Goal: Connect with others: Connect with other users

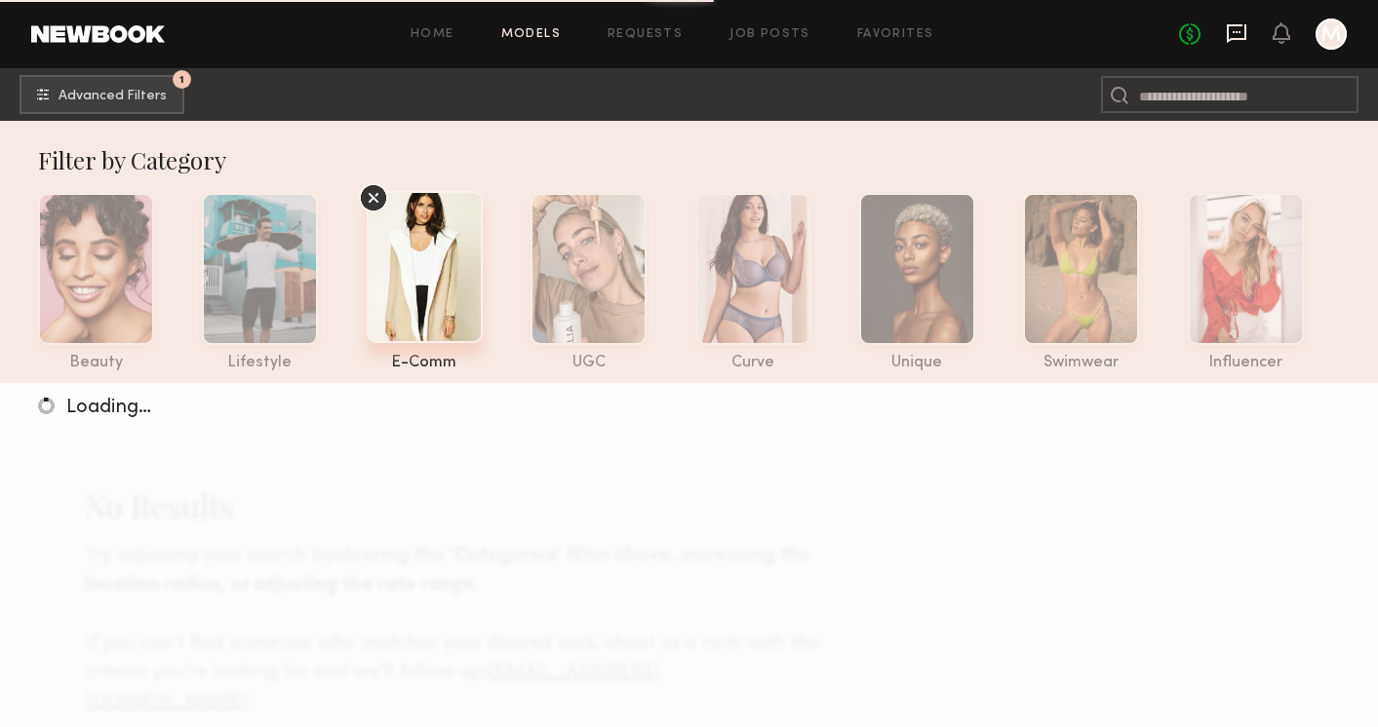
click at [1234, 32] on icon at bounding box center [1236, 32] width 8 height 2
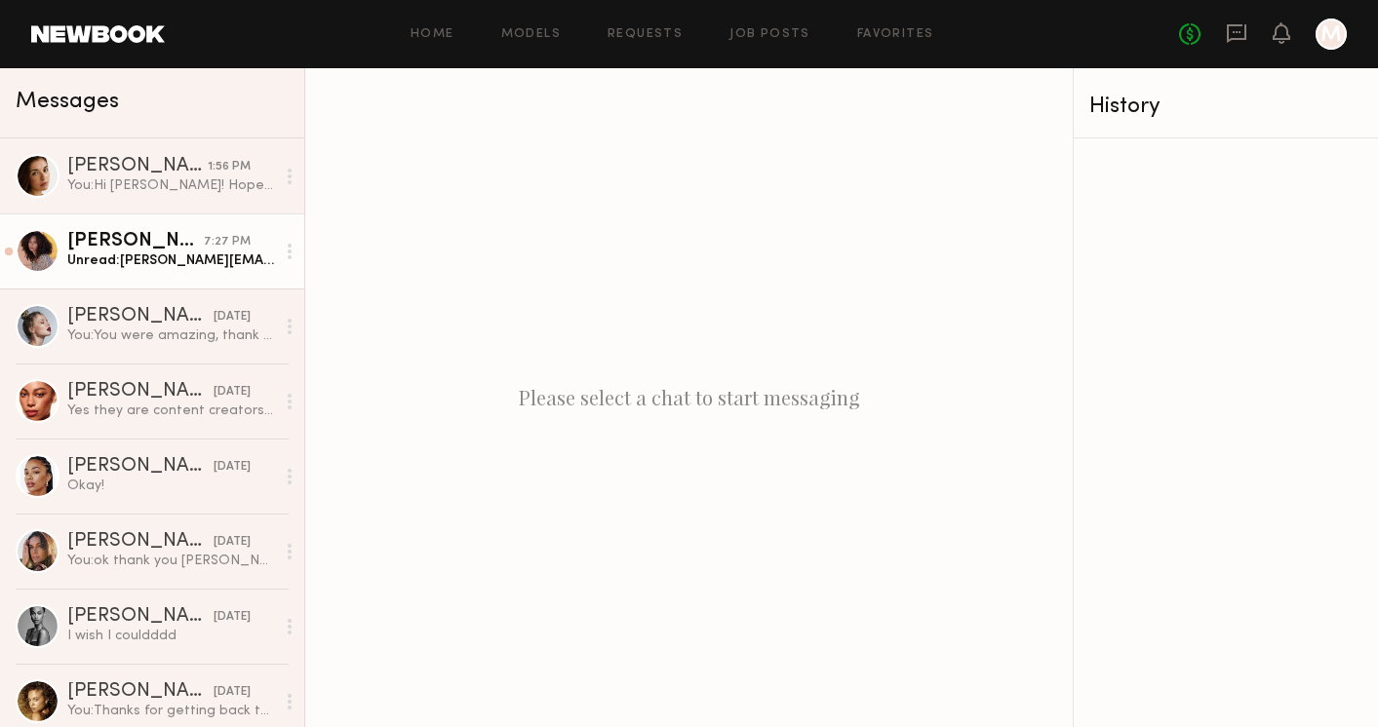
click at [167, 255] on div "Unread: audre.r.marvin@gmail.com 🤍" at bounding box center [171, 261] width 208 height 19
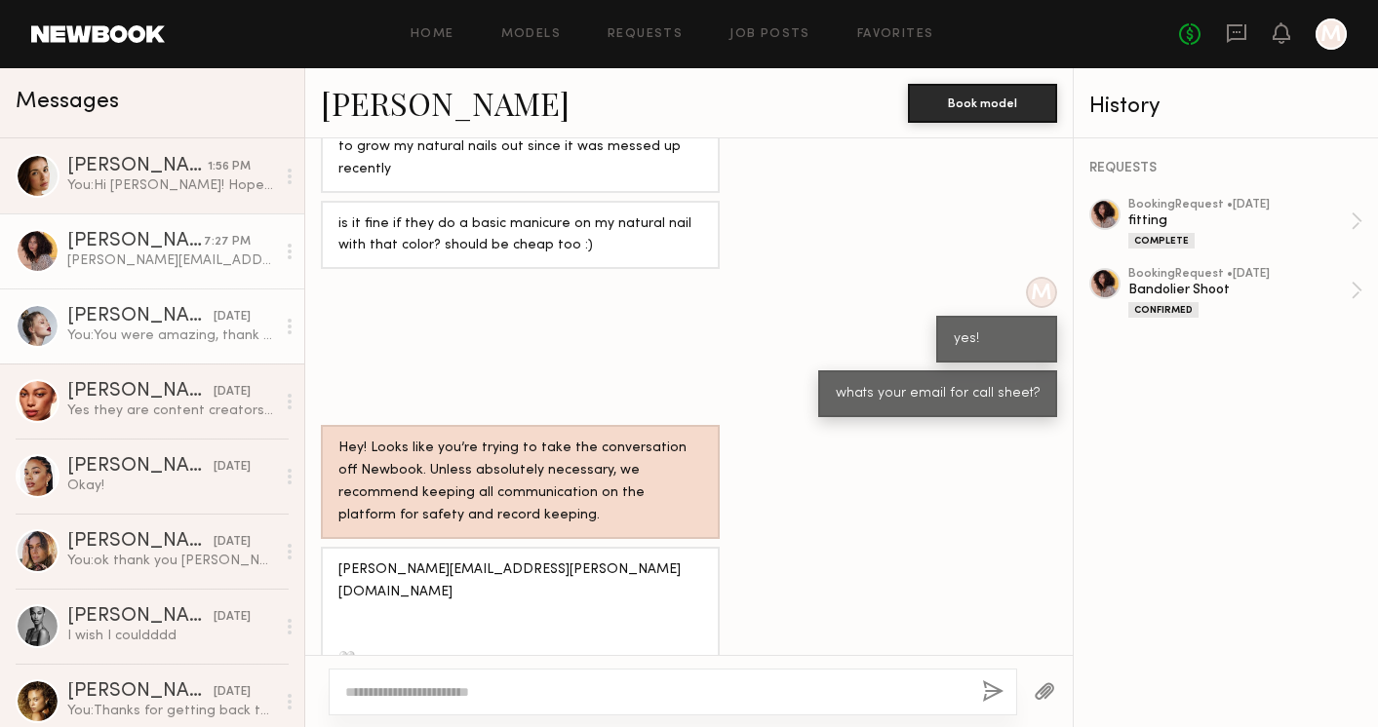
scroll to position [1139, 0]
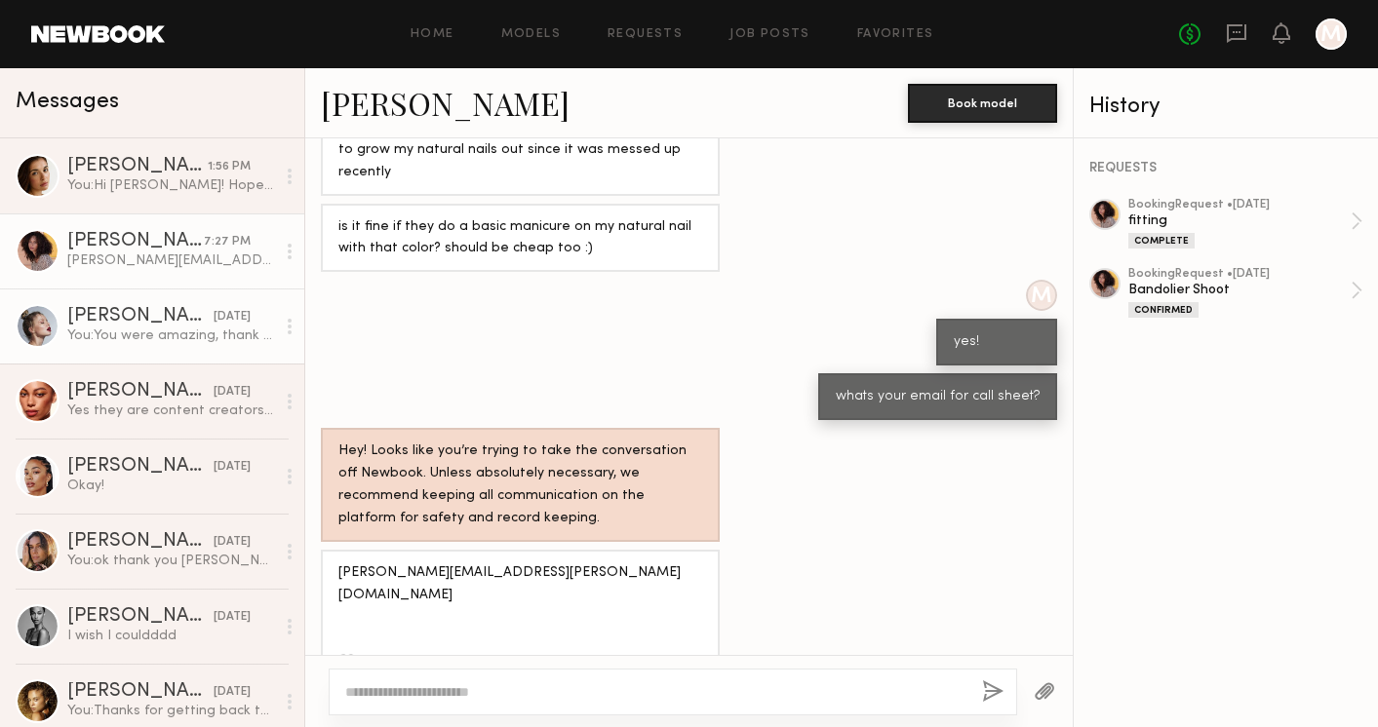
click at [135, 339] on div "You: You were amazing, thank you so much for today! <3" at bounding box center [171, 336] width 208 height 19
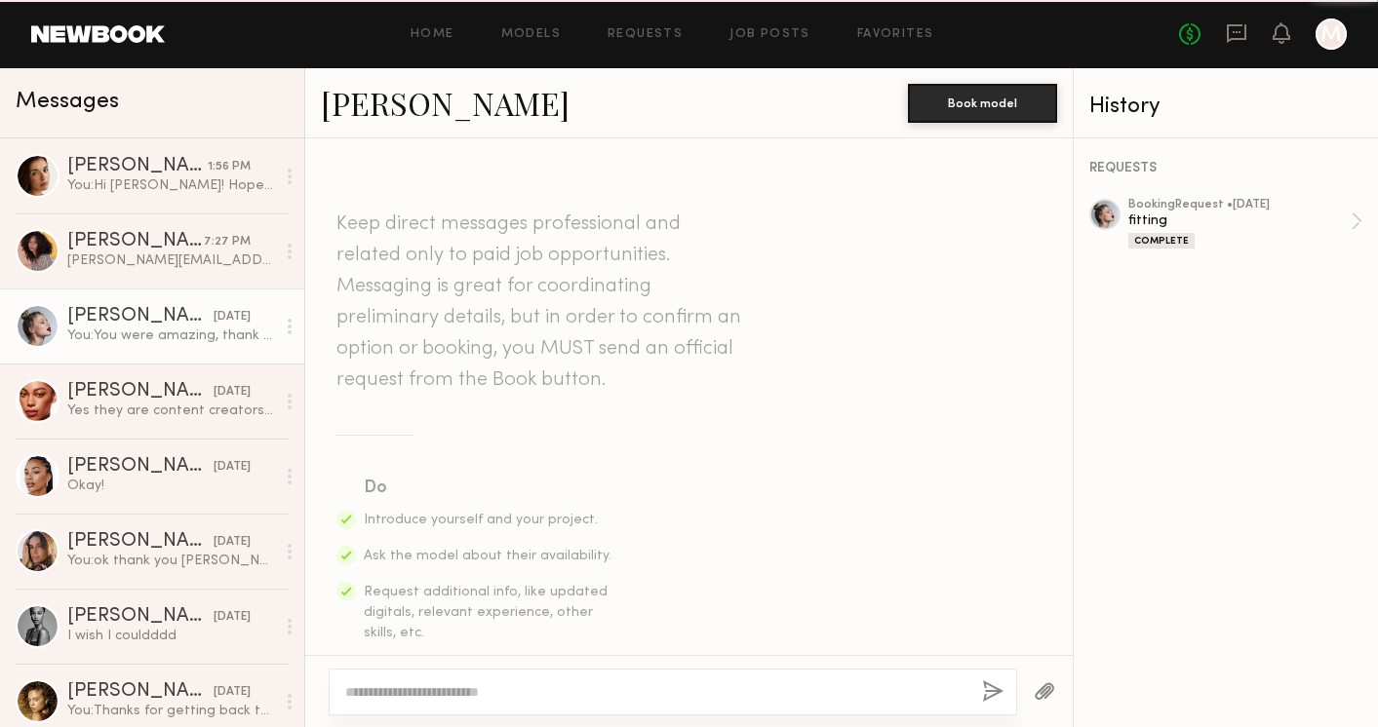
scroll to position [1385, 0]
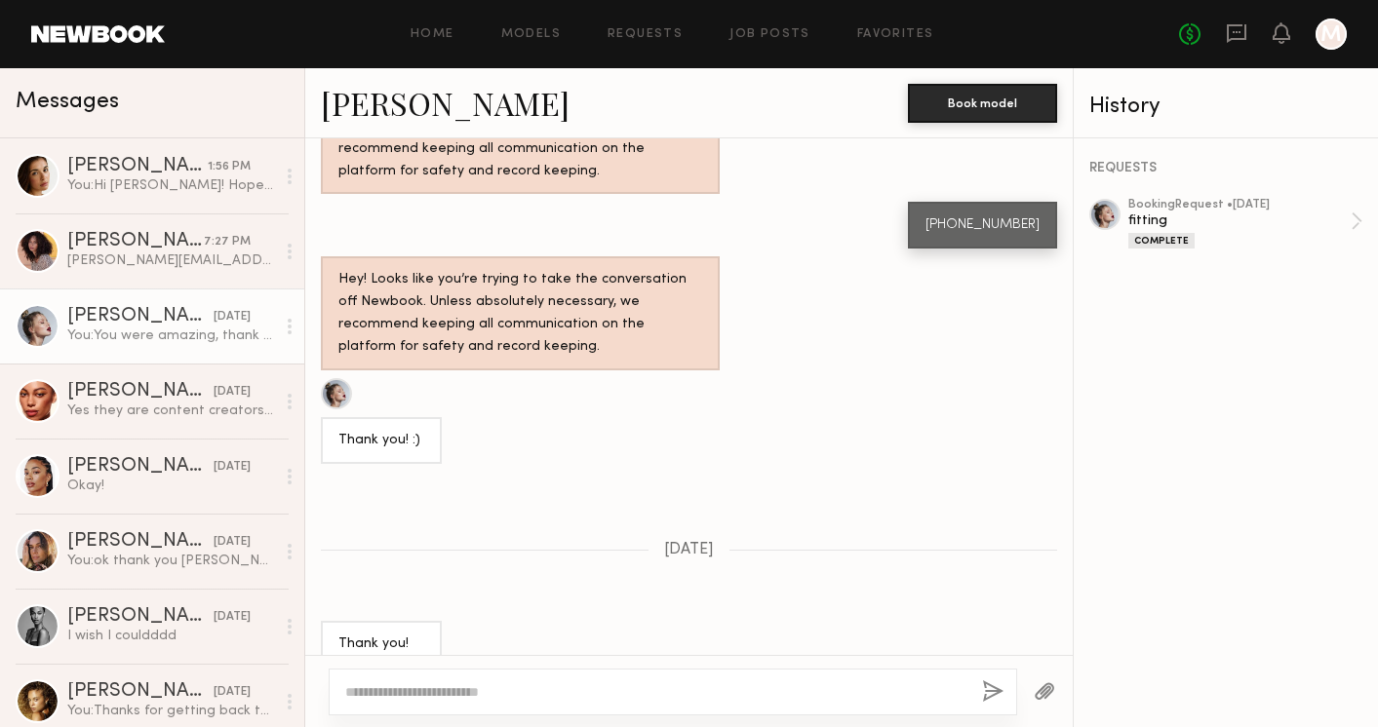
click at [389, 102] on link "Klaudia S." at bounding box center [445, 103] width 249 height 42
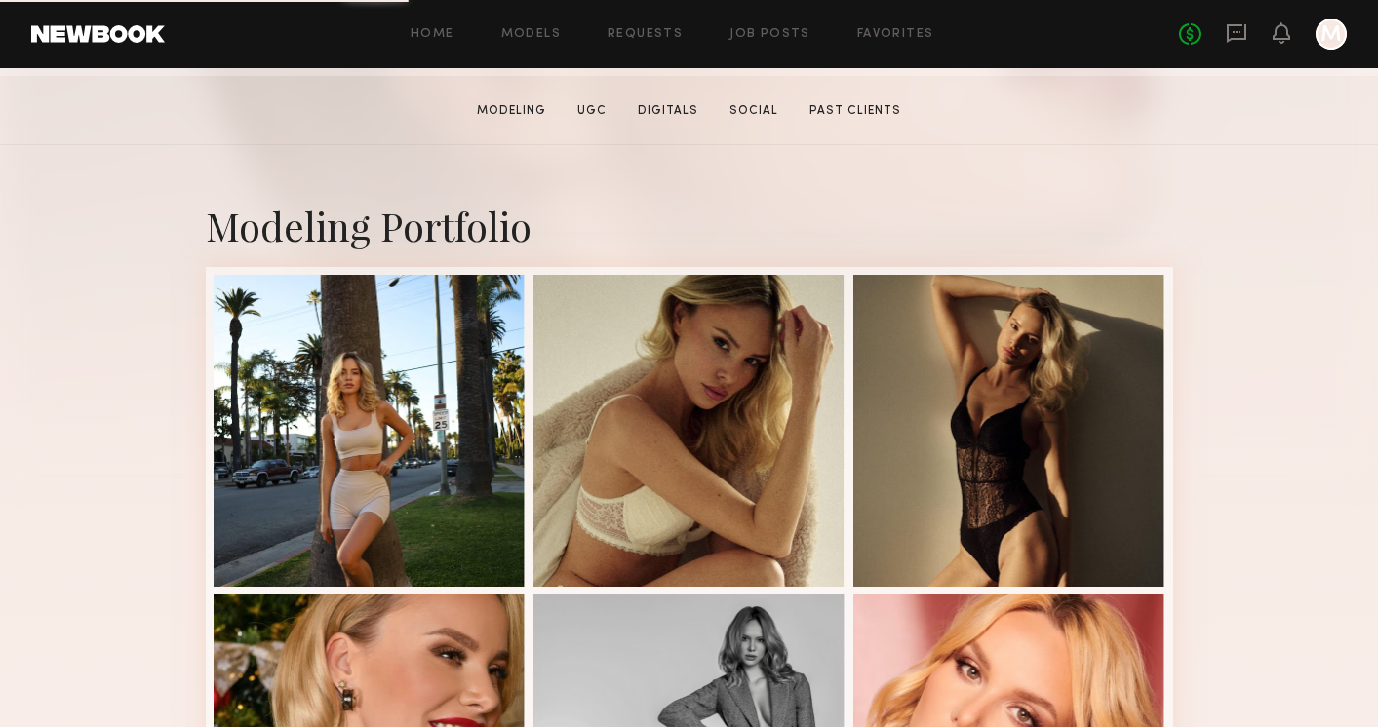
scroll to position [303, 0]
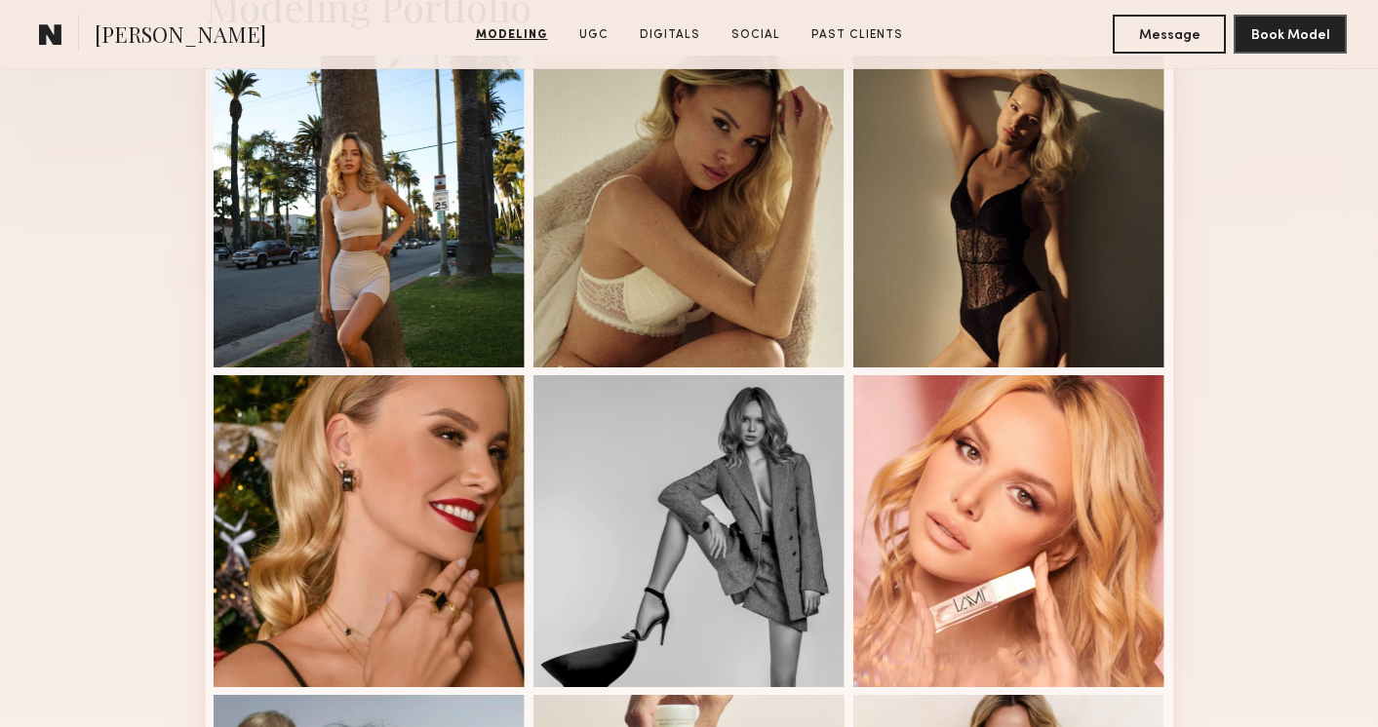
scroll to position [520, 0]
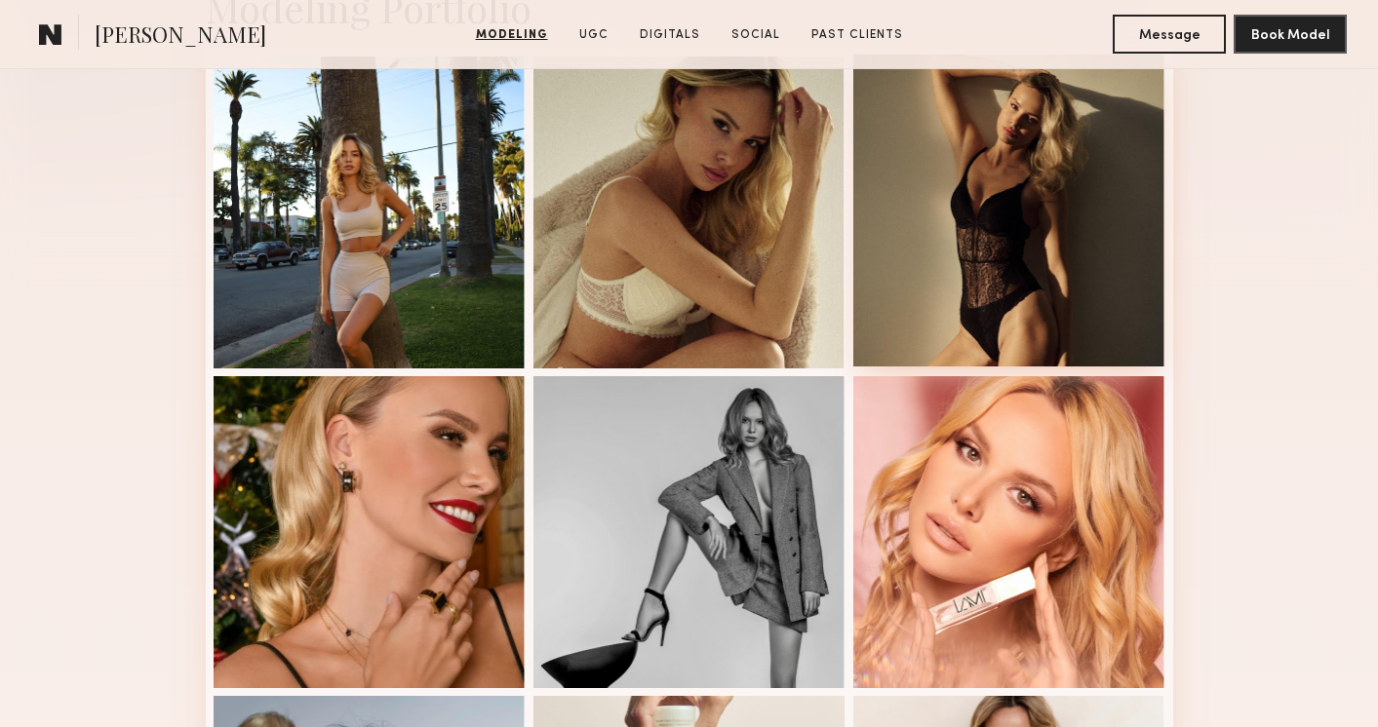
click at [1027, 254] on div at bounding box center [1009, 211] width 312 height 312
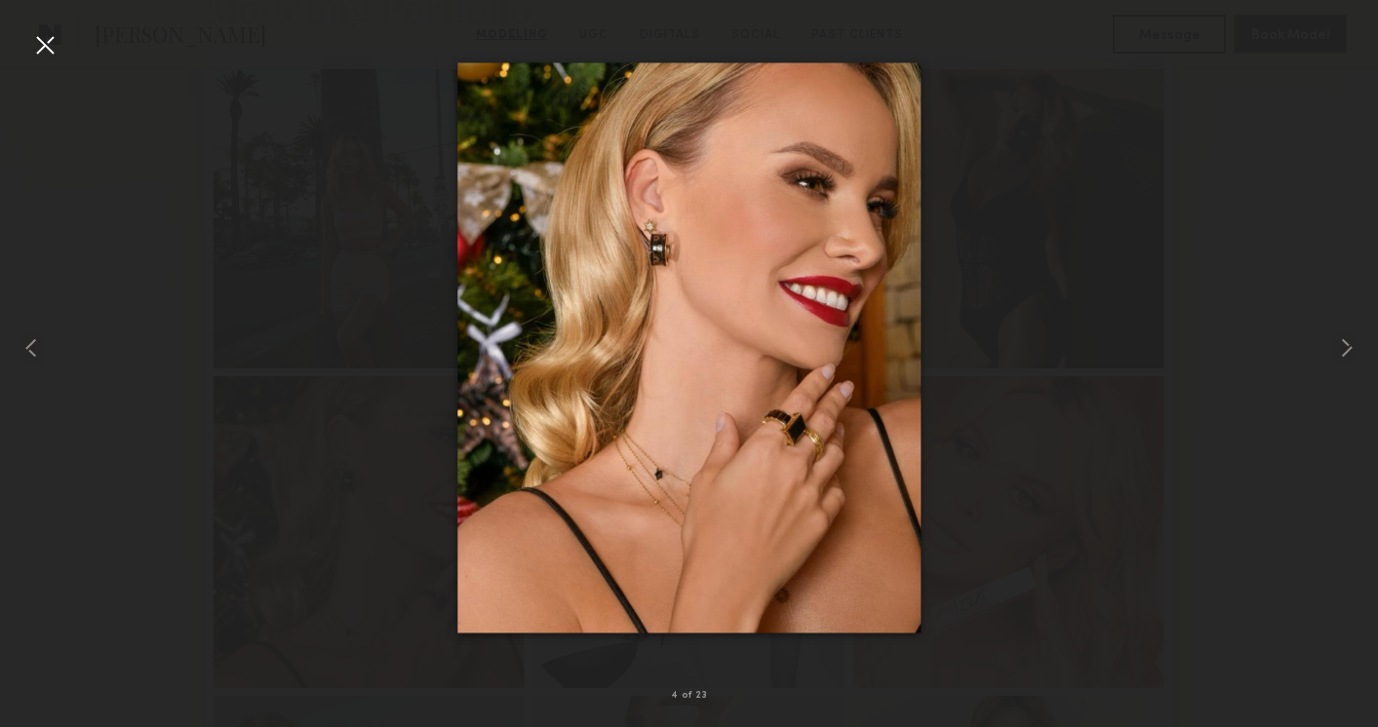
click at [40, 49] on div at bounding box center [44, 44] width 31 height 31
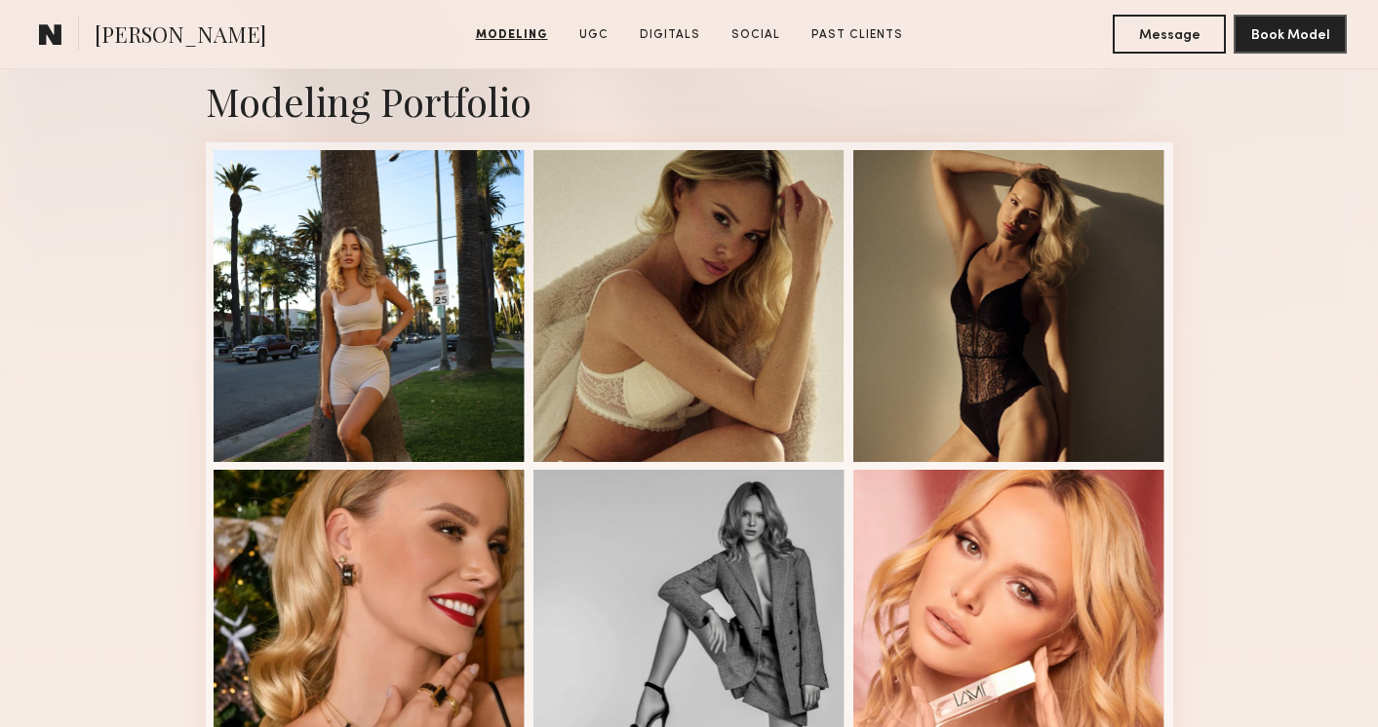
scroll to position [419, 0]
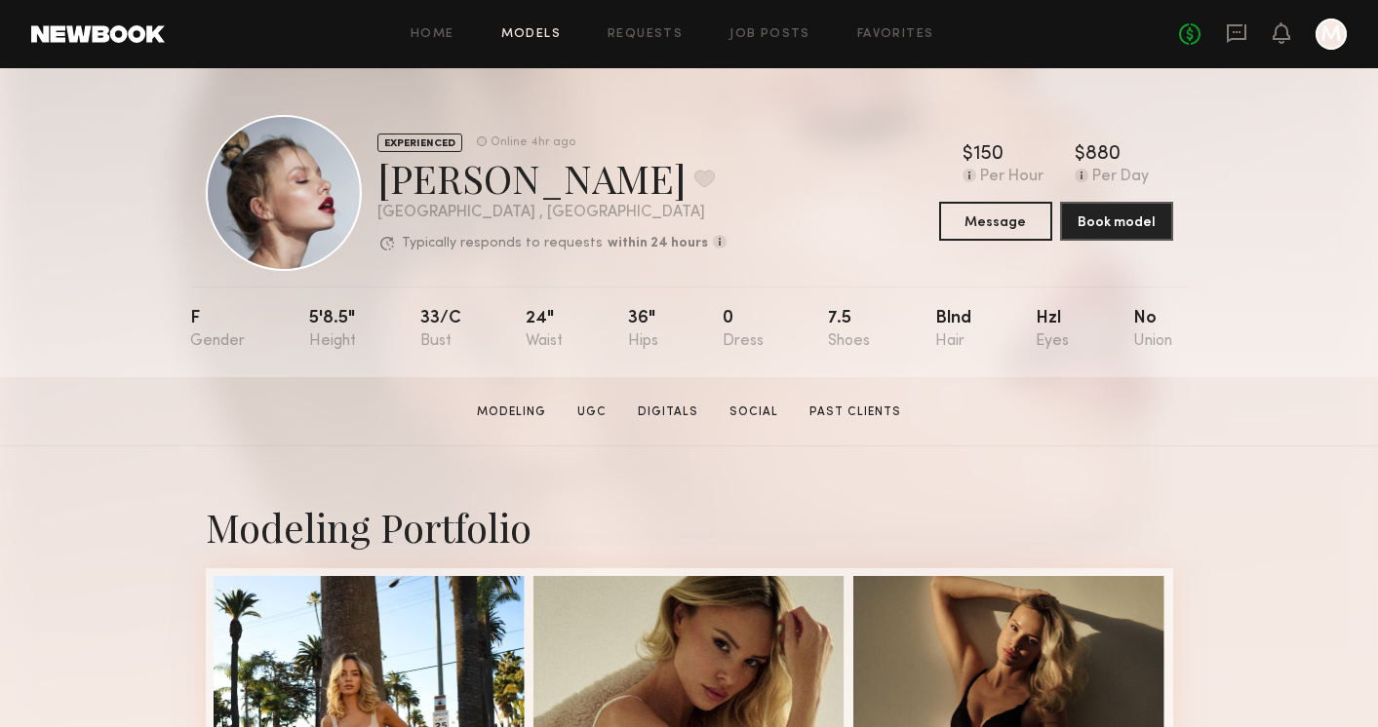
click at [530, 28] on link "Models" at bounding box center [530, 34] width 59 height 13
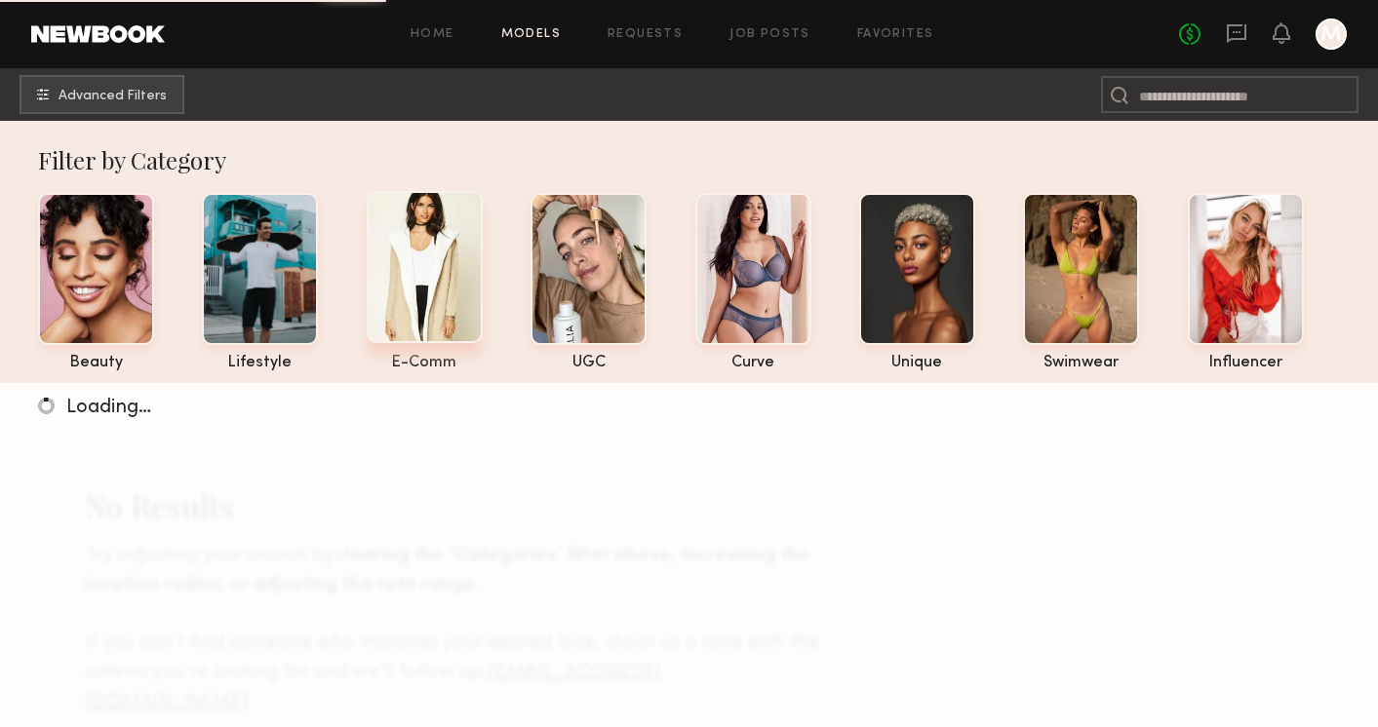
click at [421, 257] on div at bounding box center [425, 267] width 116 height 152
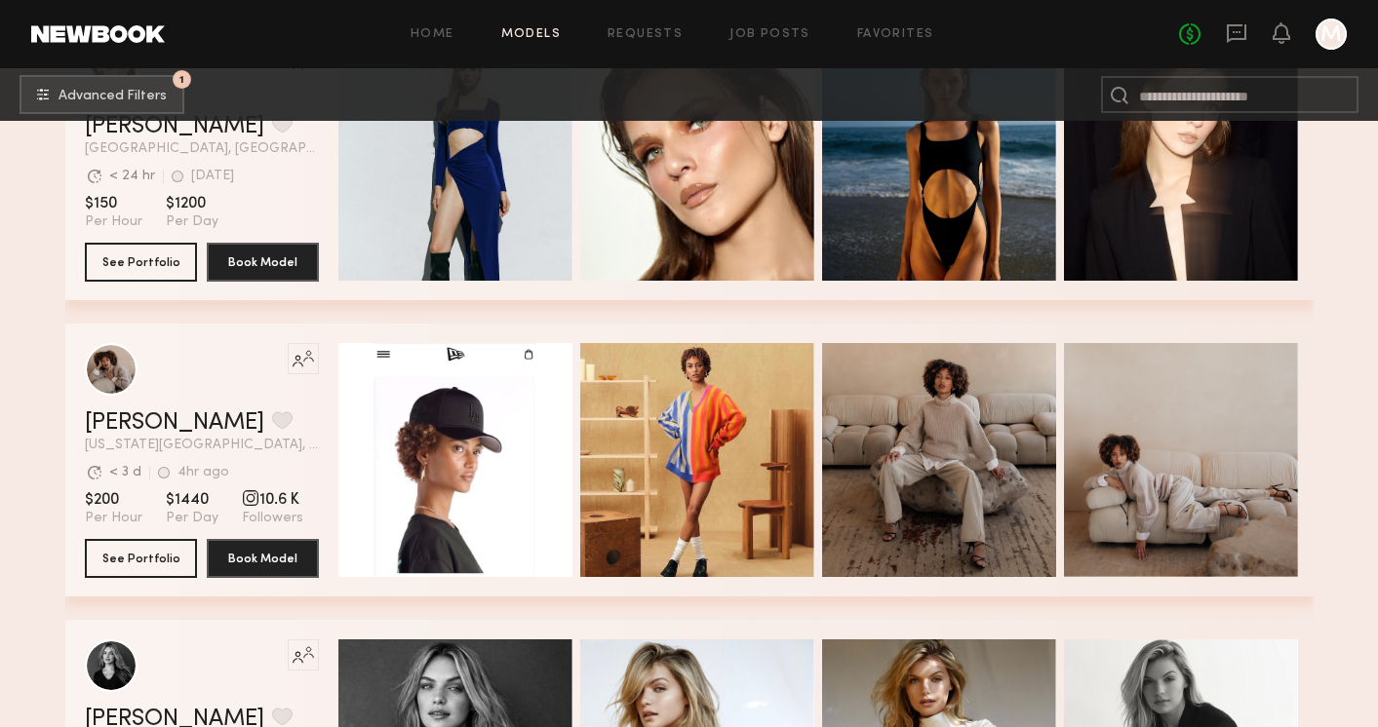
scroll to position [496, 0]
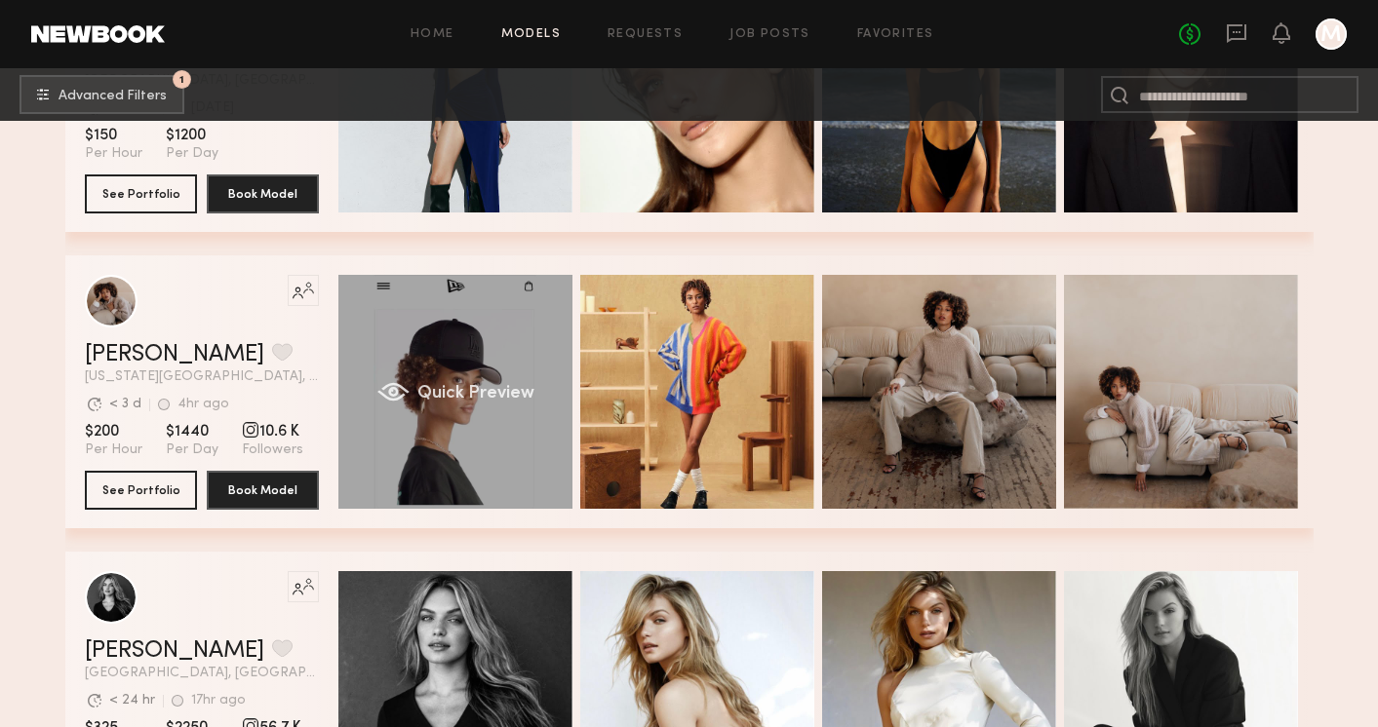
click at [329, 448] on div "Like this model’s look? Tap to explore similar talent profiles. [PERSON_NAME] F…" at bounding box center [689, 391] width 1248 height 273
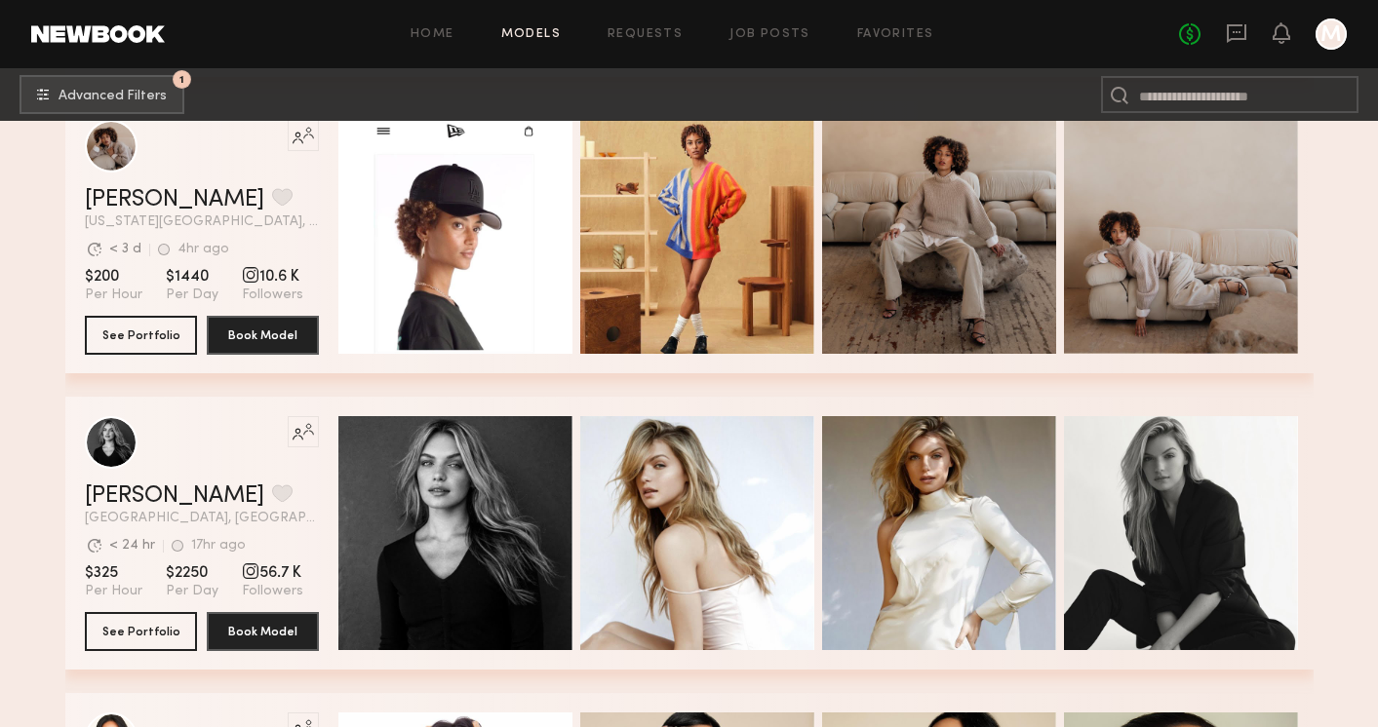
scroll to position [0, 0]
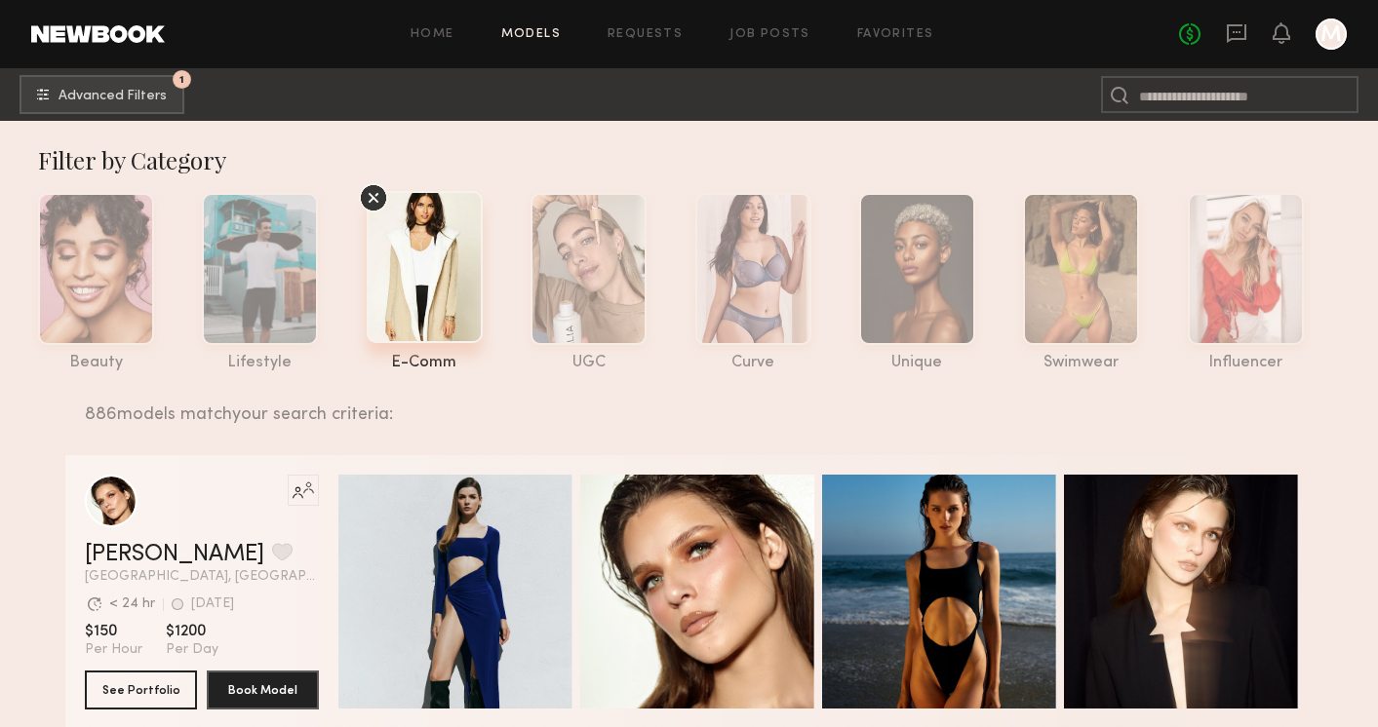
click at [279, 24] on div "Home Models Requests Job Posts Favorites Sign Out No fees up to $5,000 M" at bounding box center [756, 34] width 1182 height 31
click at [1196, 159] on div "Filter by Category" at bounding box center [698, 159] width 1321 height 31
